Goal: Transaction & Acquisition: Purchase product/service

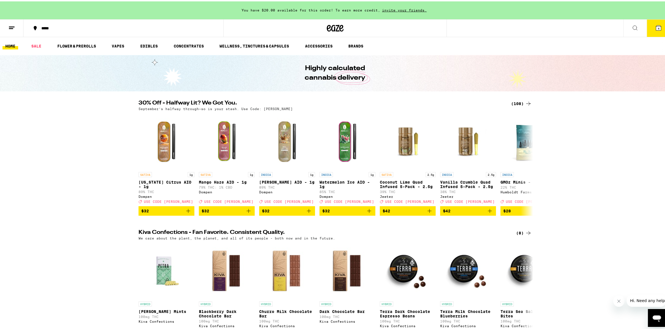
click at [518, 102] on div "(108)" at bounding box center [521, 102] width 21 height 7
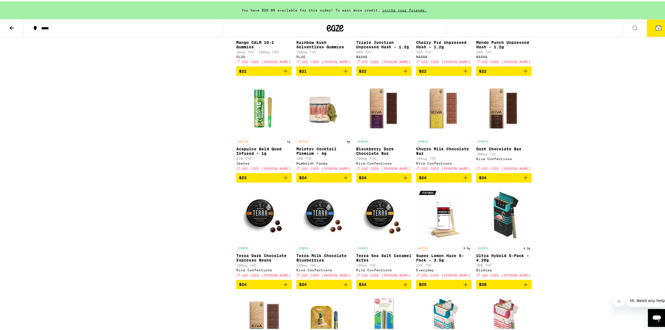
scroll to position [1187, 0]
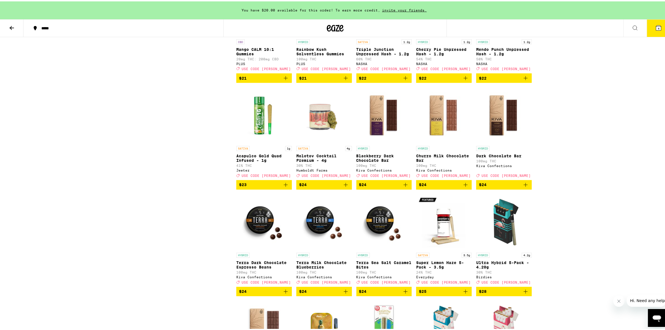
click at [344, 187] on icon "Add to bag" at bounding box center [346, 183] width 7 height 7
click at [345, 187] on icon "Increment" at bounding box center [347, 183] width 5 height 7
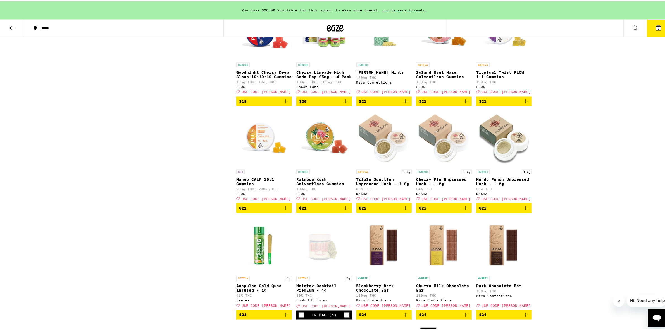
scroll to position [1069, 0]
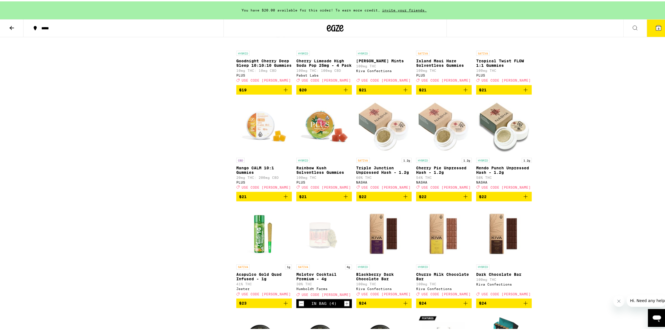
click at [407, 200] on button "$22" at bounding box center [385, 195] width 56 height 9
click at [407, 200] on div "In Bag (1)" at bounding box center [385, 195] width 56 height 9
click at [405, 199] on icon "Increment" at bounding box center [406, 195] width 5 height 7
click at [404, 199] on icon "Increment" at bounding box center [406, 195] width 5 height 7
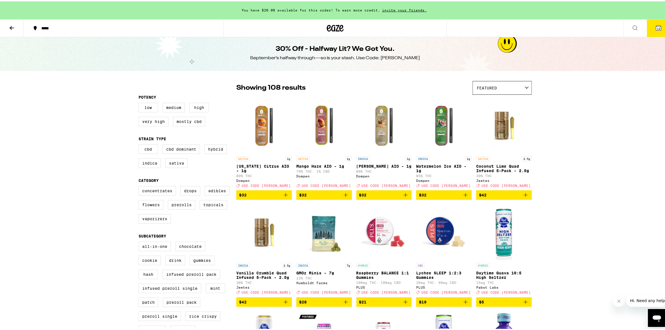
scroll to position [0, 0]
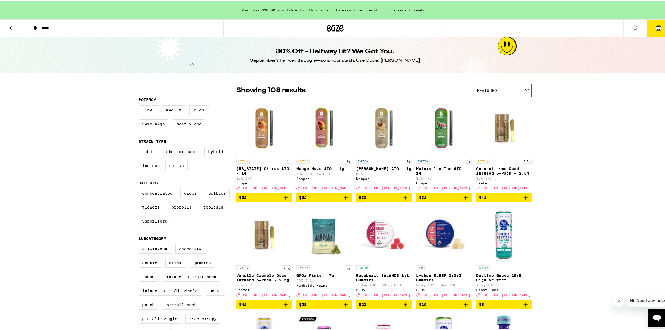
click at [652, 36] on div "12" at bounding box center [647, 27] width 47 height 18
click at [655, 29] on icon at bounding box center [658, 26] width 7 height 7
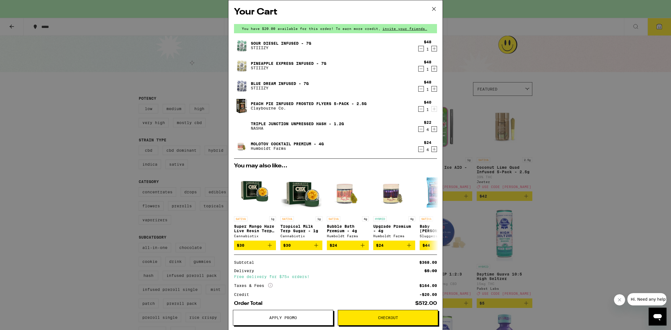
click at [418, 88] on icon "Decrement" at bounding box center [420, 88] width 5 height 7
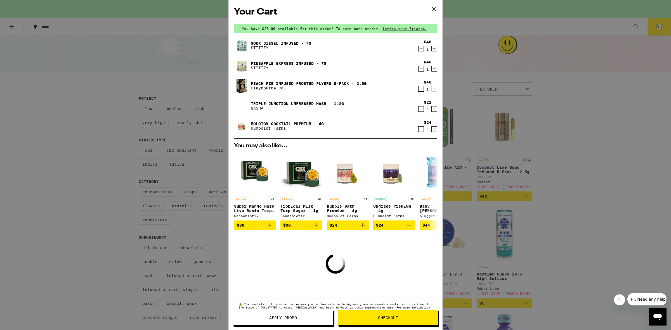
click at [418, 70] on icon "Decrement" at bounding box center [420, 68] width 5 height 7
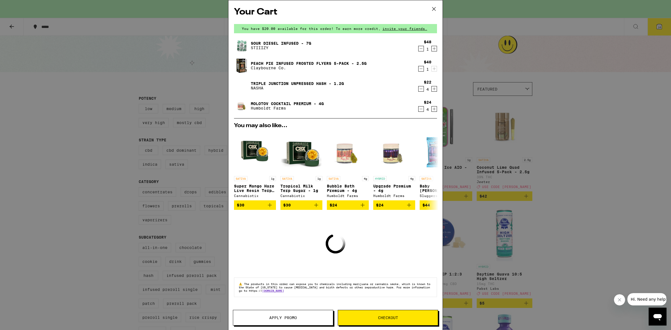
click at [421, 47] on icon "Decrement" at bounding box center [420, 48] width 5 height 7
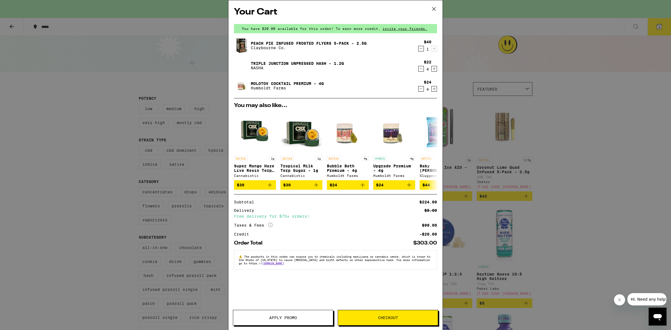
click at [420, 47] on icon "Decrement" at bounding box center [420, 48] width 5 height 7
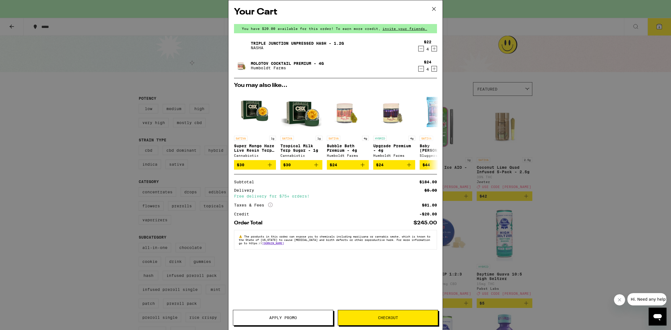
click at [560, 180] on div "Your Cart You have $20.00 available for this order! To earn more credit, invite…" at bounding box center [335, 165] width 671 height 330
